Goal: Check status: Check status

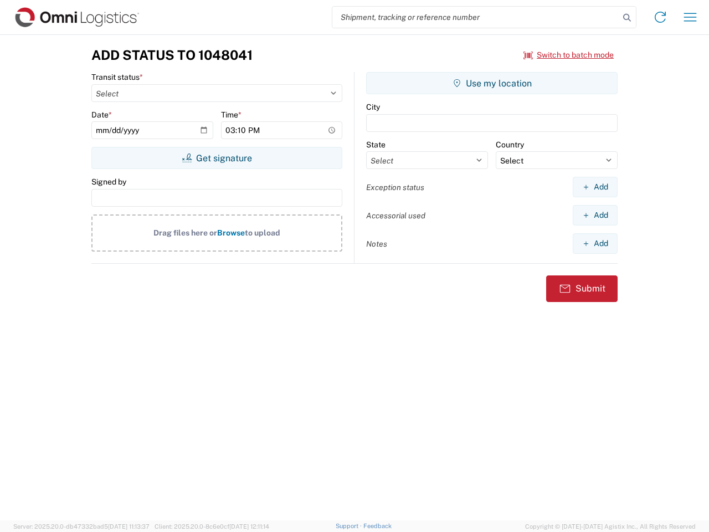
click at [476, 17] on input "search" at bounding box center [476, 17] width 287 height 21
click at [627, 18] on icon at bounding box center [628, 18] width 16 height 16
click at [661, 17] on icon at bounding box center [661, 17] width 18 height 18
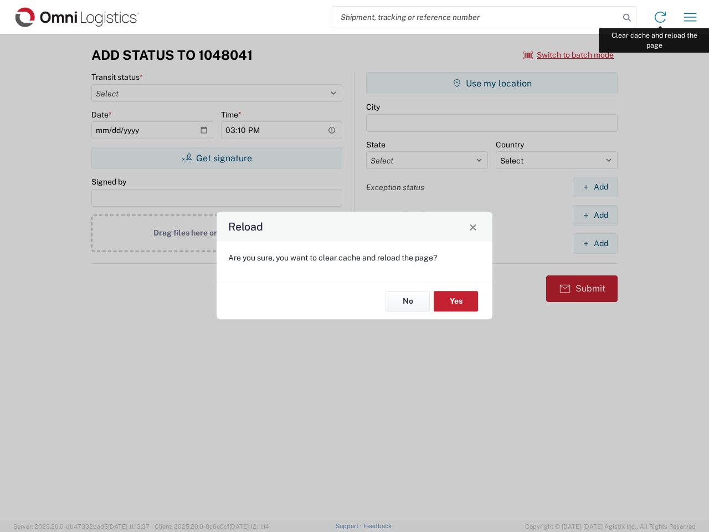
click at [691, 17] on div "Reload Are you sure, you want to clear cache and reload the page? No Yes" at bounding box center [354, 266] width 709 height 532
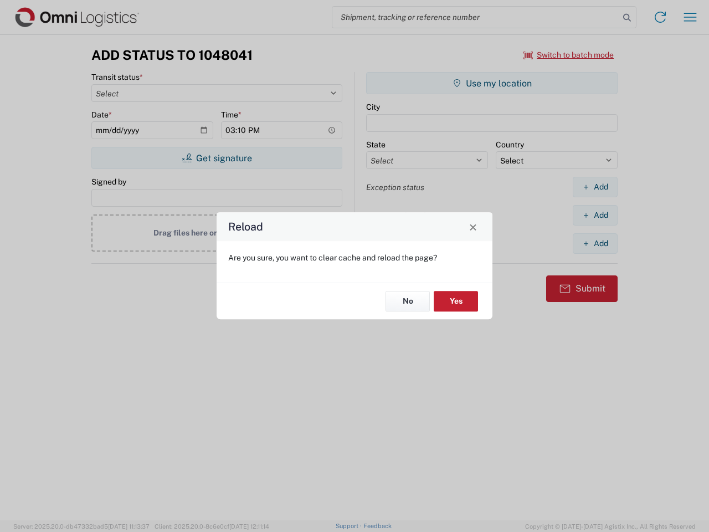
click at [569, 55] on div "Reload Are you sure, you want to clear cache and reload the page? No Yes" at bounding box center [354, 266] width 709 height 532
click at [217, 158] on div "Reload Are you sure, you want to clear cache and reload the page? No Yes" at bounding box center [354, 266] width 709 height 532
click at [492, 83] on div "Reload Are you sure, you want to clear cache and reload the page? No Yes" at bounding box center [354, 266] width 709 height 532
click at [595, 187] on div "Reload Are you sure, you want to clear cache and reload the page? No Yes" at bounding box center [354, 266] width 709 height 532
click at [595, 215] on div "Reload Are you sure, you want to clear cache and reload the page? No Yes" at bounding box center [354, 266] width 709 height 532
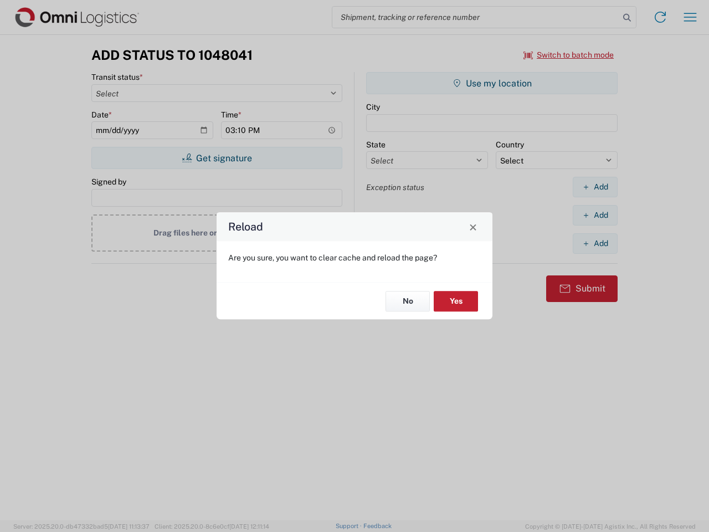
click at [595, 243] on div "Reload Are you sure, you want to clear cache and reload the page? No Yes" at bounding box center [354, 266] width 709 height 532
